Goal: Check status: Check status

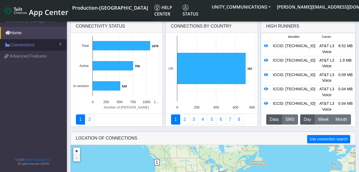
click at [35, 44] on link "Connections" at bounding box center [33, 45] width 67 height 12
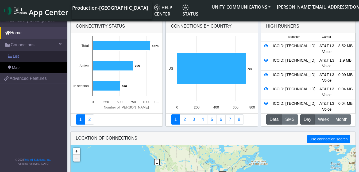
click at [29, 56] on link "List" at bounding box center [33, 56] width 67 height 11
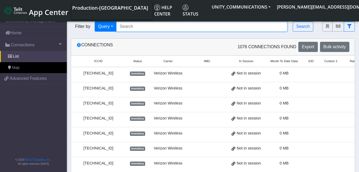
click at [133, 25] on input "Search..." at bounding box center [201, 26] width 171 height 10
paste input "89014104273663145863"
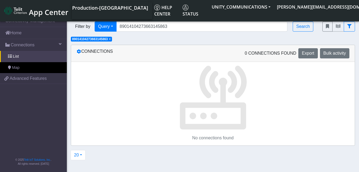
click at [111, 39] on span "×" at bounding box center [110, 39] width 2 height 4
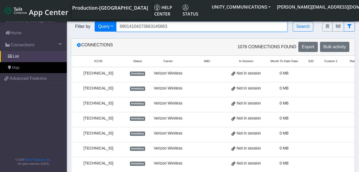
click at [167, 27] on input "89014104273663145863" at bounding box center [201, 26] width 171 height 10
type input "8"
paste input "89014104273663145863"
type input "89014104273663145863"
